Goal: Find contact information: Find contact information

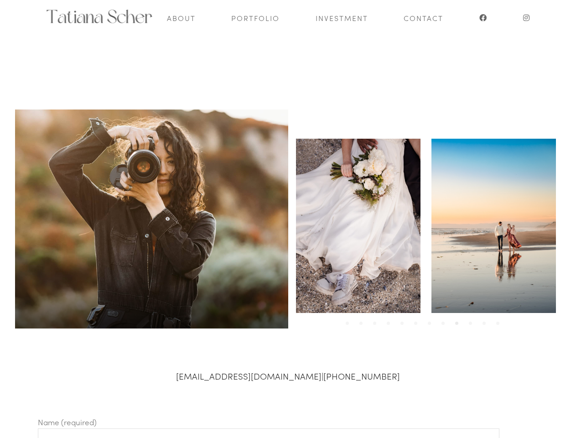
click at [288, 219] on div "1 2 3 4 5 6 7 8 9 10 11 12" at bounding box center [424, 226] width 273 height 178
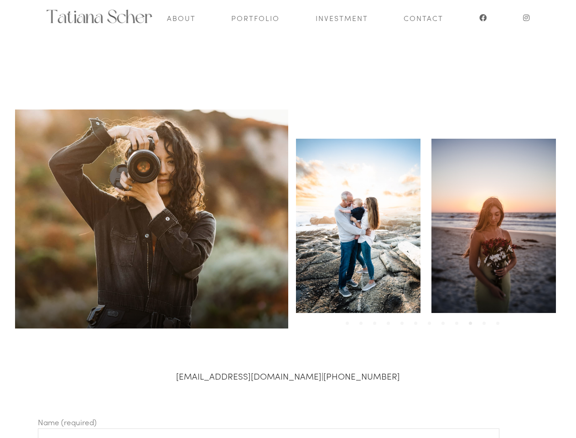
click at [288, 219] on div "1 2 3 4 5 6 7 8 9 10 11 12" at bounding box center [424, 226] width 273 height 178
click at [290, 226] on div at bounding box center [221, 226] width 135 height 178
click at [349, 319] on li "1" at bounding box center [349, 318] width 9 height 9
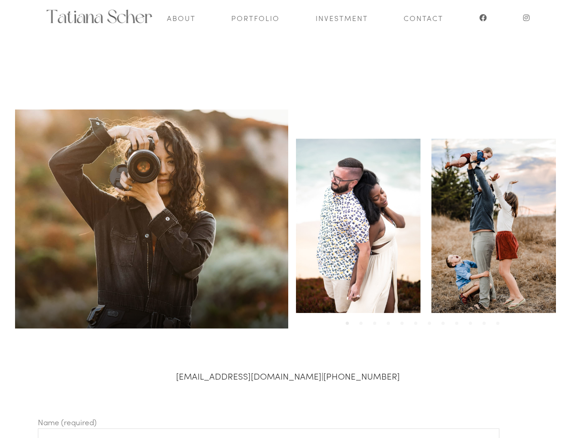
click at [363, 319] on li "2" at bounding box center [362, 318] width 9 height 9
click at [377, 319] on li "3" at bounding box center [376, 318] width 9 height 9
click at [390, 319] on li "4" at bounding box center [390, 318] width 9 height 9
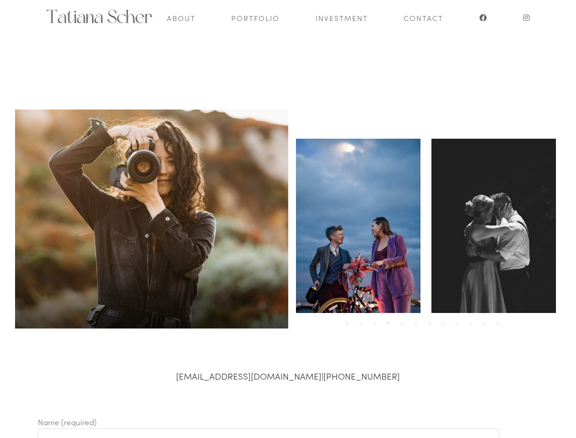
click at [404, 319] on li "5" at bounding box center [404, 318] width 9 height 9
click at [418, 319] on li "6" at bounding box center [417, 318] width 9 height 9
click at [431, 319] on li "7" at bounding box center [431, 318] width 9 height 9
